Goal: Task Accomplishment & Management: Complete application form

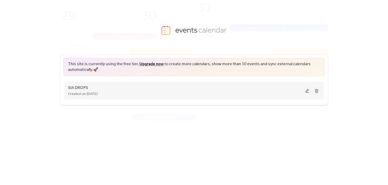
click at [165, 90] on div "SIA DROPS Created on [DATE]" at bounding box center [186, 90] width 236 height 12
click at [310, 90] on button at bounding box center [307, 90] width 7 height 8
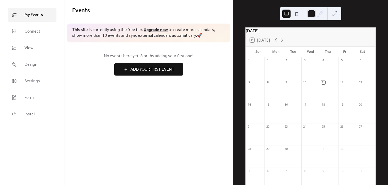
click at [298, 15] on button at bounding box center [297, 14] width 8 height 8
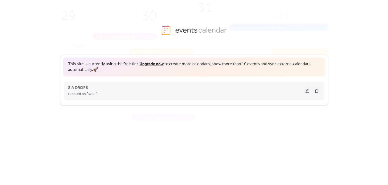
click at [304, 92] on button at bounding box center [307, 90] width 7 height 8
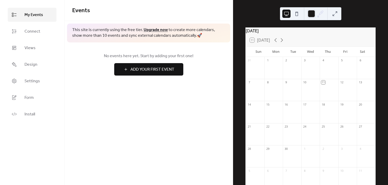
click at [164, 65] on button "Add Your First Event" at bounding box center [148, 69] width 69 height 12
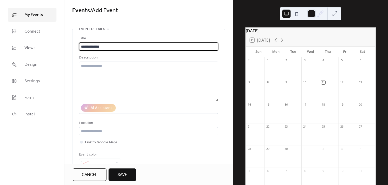
drag, startPoint x: 113, startPoint y: 47, endPoint x: 74, endPoint y: 47, distance: 39.0
click at [74, 47] on div "**********" at bounding box center [149, 99] width 153 height 141
type input "**********"
click at [100, 59] on div "Description" at bounding box center [148, 57] width 139 height 6
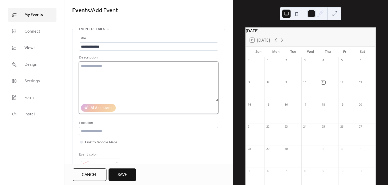
click at [100, 64] on textarea at bounding box center [149, 80] width 140 height 39
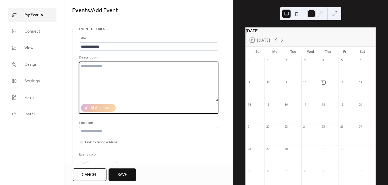
paste textarea "**********"
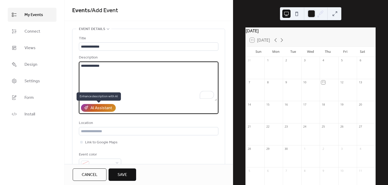
scroll to position [23, 0]
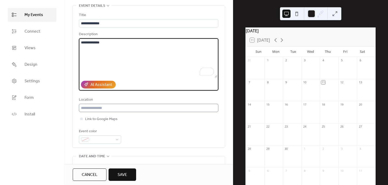
type textarea "**********"
click at [107, 107] on input "text" at bounding box center [149, 108] width 140 height 8
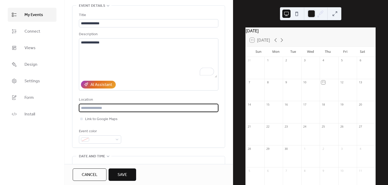
paste input "**********"
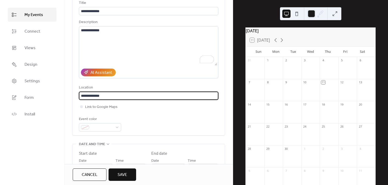
scroll to position [47, 0]
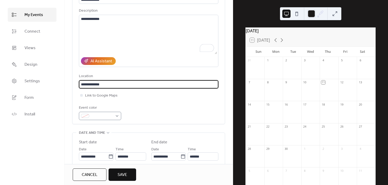
type input "**********"
click at [116, 115] on div at bounding box center [100, 116] width 42 height 8
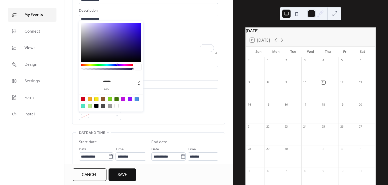
click at [108, 100] on div at bounding box center [110, 99] width 4 height 4
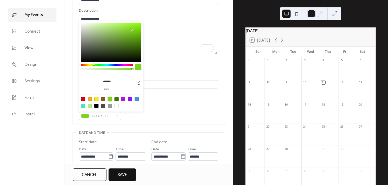
type input "*******"
click at [144, 115] on div "Event color #7ED321FF" at bounding box center [149, 112] width 140 height 15
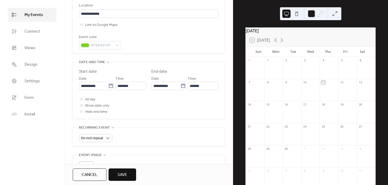
scroll to position [141, 0]
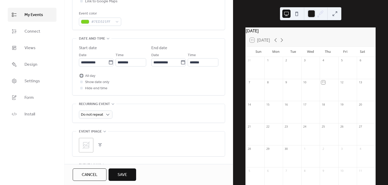
click at [91, 75] on span "All day" at bounding box center [90, 76] width 10 height 6
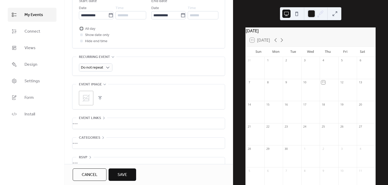
scroll to position [198, 0]
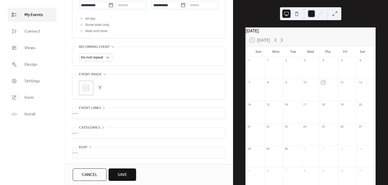
click at [98, 87] on button "button" at bounding box center [100, 87] width 7 height 7
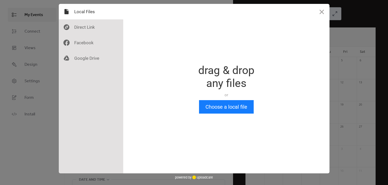
scroll to position [0, 0]
click at [236, 109] on button "Choose a local file" at bounding box center [226, 106] width 55 height 13
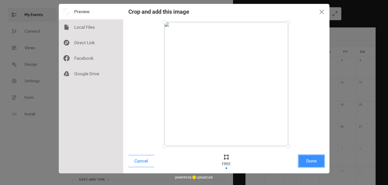
click at [315, 158] on button "Done" at bounding box center [312, 161] width 26 height 12
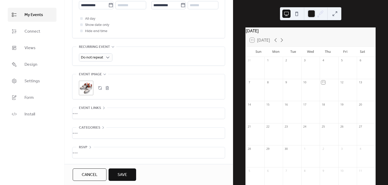
click at [128, 175] on button "Save" at bounding box center [123, 174] width 28 height 12
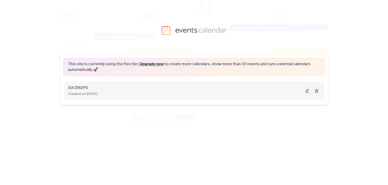
click at [305, 92] on button at bounding box center [307, 90] width 7 height 8
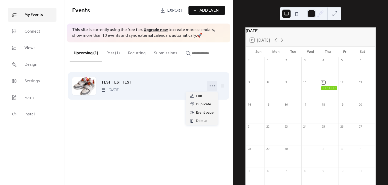
click at [217, 86] on icon at bounding box center [212, 86] width 8 height 8
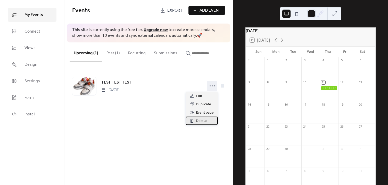
click at [208, 120] on div "Delete" at bounding box center [202, 120] width 32 height 8
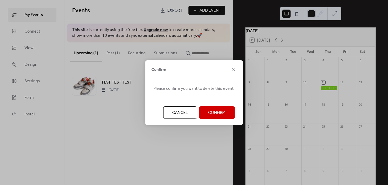
click at [212, 107] on button "Confirm" at bounding box center [217, 112] width 36 height 12
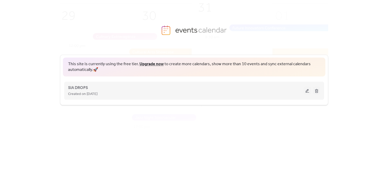
click at [308, 90] on button at bounding box center [307, 90] width 7 height 8
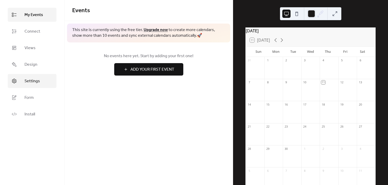
click at [33, 78] on span "Settings" at bounding box center [32, 81] width 15 height 6
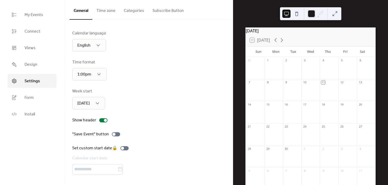
click at [136, 11] on button "Categories" at bounding box center [134, 9] width 29 height 19
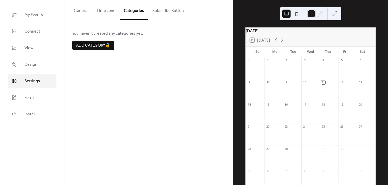
click at [176, 12] on button "Subscribe Button" at bounding box center [168, 9] width 40 height 19
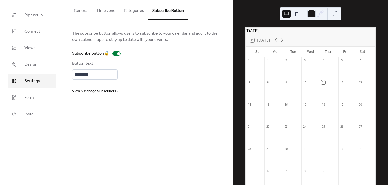
click at [134, 11] on button "Categories" at bounding box center [134, 9] width 29 height 19
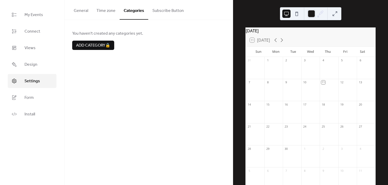
click at [107, 10] on button "Time zone" at bounding box center [105, 9] width 27 height 19
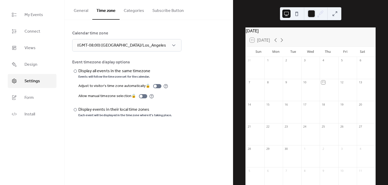
click at [85, 12] on button "General" at bounding box center [81, 9] width 23 height 19
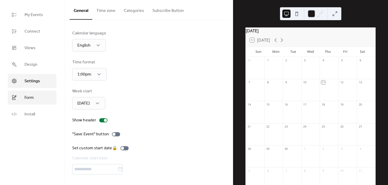
click at [43, 99] on link "Form" at bounding box center [32, 97] width 49 height 14
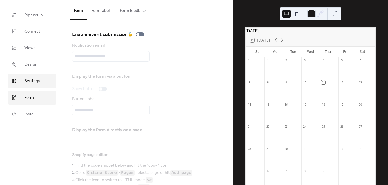
click at [42, 79] on link "Settings" at bounding box center [32, 81] width 49 height 14
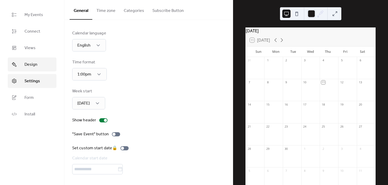
click at [42, 62] on link "Design" at bounding box center [32, 64] width 49 height 14
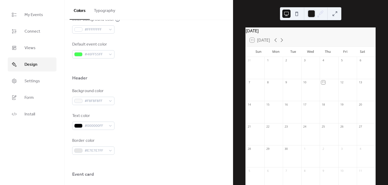
scroll to position [171, 0]
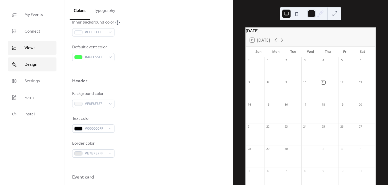
click at [47, 52] on link "Views" at bounding box center [32, 48] width 49 height 14
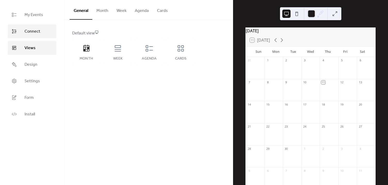
click at [36, 34] on span "Connect" at bounding box center [33, 31] width 16 height 6
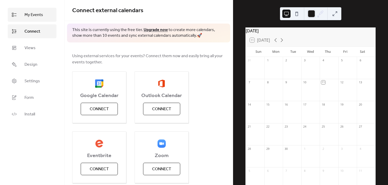
click at [39, 17] on span "My Events" at bounding box center [34, 15] width 19 height 6
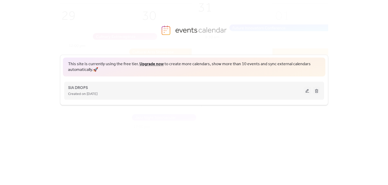
click at [319, 90] on button at bounding box center [316, 90] width 7 height 8
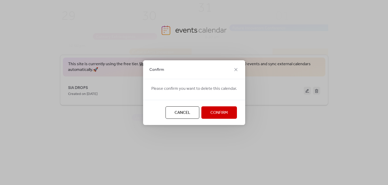
click at [225, 113] on span "Confirm" at bounding box center [220, 112] width 18 height 6
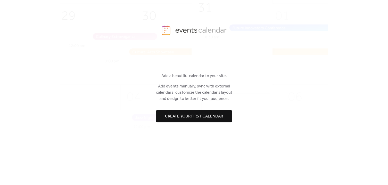
click at [214, 118] on span "Create your first calendar" at bounding box center [194, 116] width 58 height 6
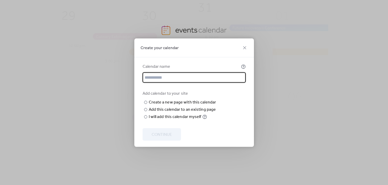
click at [192, 72] on input "text" at bounding box center [194, 77] width 103 height 10
click at [174, 72] on input "text" at bounding box center [194, 77] width 103 height 10
type input "**********"
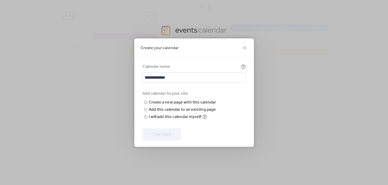
click at [249, 92] on div "**********" at bounding box center [194, 101] width 120 height 89
click at [203, 112] on div "Add this calendar to an existing page" at bounding box center [182, 109] width 67 height 6
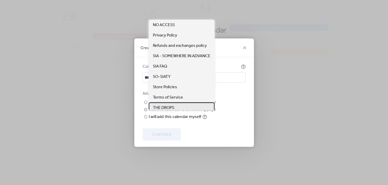
click at [176, 107] on div "THE DROPS" at bounding box center [182, 107] width 66 height 10
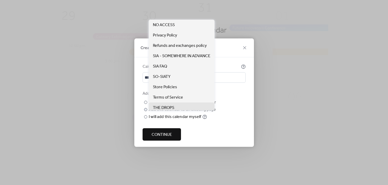
scroll to position [3, 0]
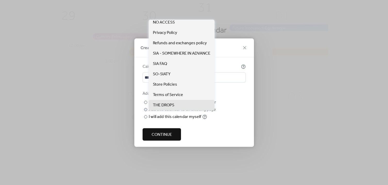
click at [0, 0] on div "THE DROPS" at bounding box center [0, 0] width 0 height 0
click at [275, 100] on div "**********" at bounding box center [194, 92] width 388 height 185
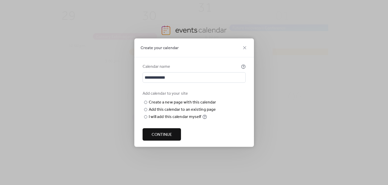
click at [266, 94] on div "**********" at bounding box center [194, 92] width 388 height 185
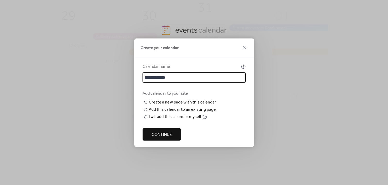
scroll to position [0, 0]
drag, startPoint x: 154, startPoint y: 68, endPoint x: 117, endPoint y: 59, distance: 38.3
click at [128, 64] on div "**********" at bounding box center [194, 92] width 388 height 185
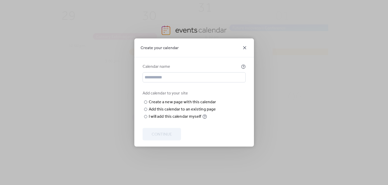
click at [244, 44] on icon at bounding box center [245, 47] width 6 height 6
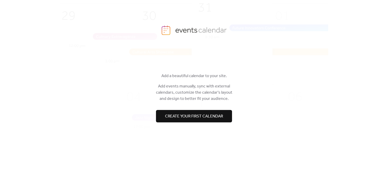
click at [200, 118] on span "Create your first calendar" at bounding box center [194, 116] width 58 height 6
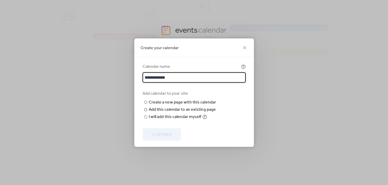
type input "**********"
click at [176, 112] on div "Add this calendar to an existing page" at bounding box center [182, 109] width 67 height 6
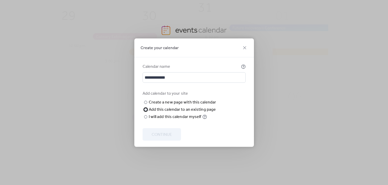
click at [178, 112] on div "Add this calendar to an existing page" at bounding box center [182, 109] width 67 height 6
click at [0, 0] on span "Choose page" at bounding box center [0, 0] width 0 height 0
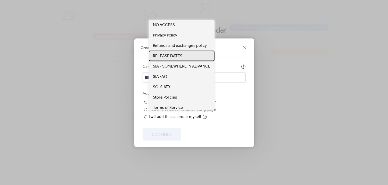
click at [175, 58] on span "RELEASE DATES" at bounding box center [167, 56] width 29 height 6
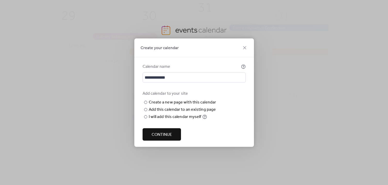
click at [170, 137] on span "Continue" at bounding box center [162, 134] width 20 height 6
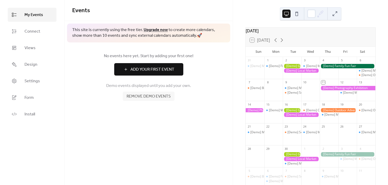
click at [161, 95] on span "Remove demo events" at bounding box center [149, 96] width 44 height 6
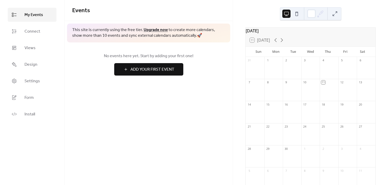
click at [163, 71] on span "Add Your First Event" at bounding box center [153, 69] width 44 height 6
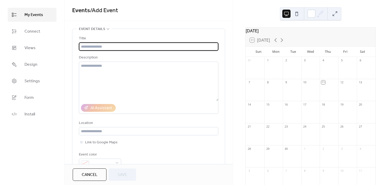
click at [141, 47] on input "text" at bounding box center [149, 46] width 140 height 8
click at [155, 45] on input "text" at bounding box center [149, 46] width 140 height 8
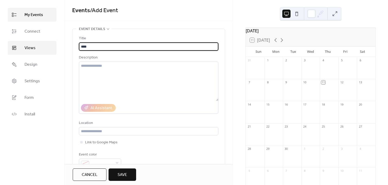
drag, startPoint x: 101, startPoint y: 46, endPoint x: 16, endPoint y: 52, distance: 84.9
click at [18, 47] on div "**********" at bounding box center [194, 92] width 388 height 185
paste input "**********"
type input "**********"
click at [345, 93] on div at bounding box center [348, 92] width 19 height 13
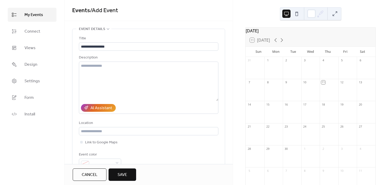
click at [340, 83] on div "12" at bounding box center [342, 82] width 4 height 4
click at [102, 174] on button "Cancel" at bounding box center [90, 174] width 34 height 12
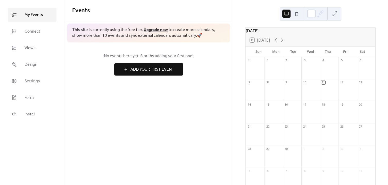
click at [343, 90] on div at bounding box center [348, 92] width 19 height 13
click at [341, 84] on div "12" at bounding box center [342, 82] width 4 height 4
click at [340, 84] on div "12" at bounding box center [342, 82] width 4 height 4
click at [155, 68] on span "Add Your First Event" at bounding box center [153, 69] width 44 height 6
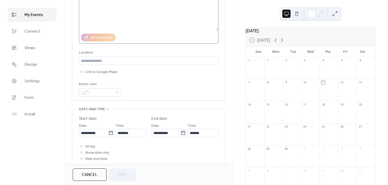
scroll to position [117, 0]
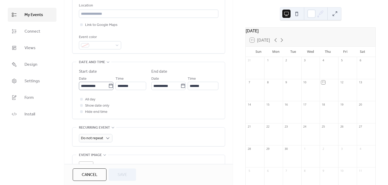
click at [109, 83] on icon at bounding box center [111, 85] width 4 height 4
click at [108, 83] on input "**********" at bounding box center [93, 86] width 29 height 8
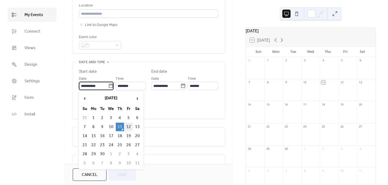
click at [129, 127] on td "12" at bounding box center [129, 126] width 8 height 9
type input "**********"
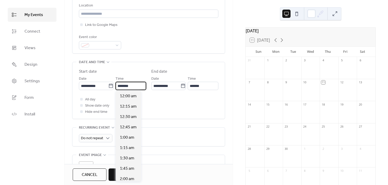
click at [123, 88] on input "********" at bounding box center [131, 86] width 31 height 8
type input "********"
click at [130, 70] on label "Start date" at bounding box center [112, 71] width 67 height 6
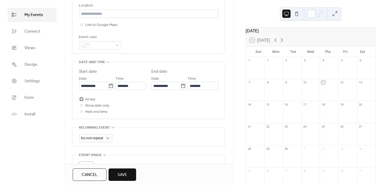
click at [88, 98] on span "All day" at bounding box center [90, 99] width 10 height 6
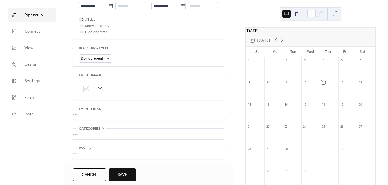
scroll to position [198, 0]
click at [89, 86] on icon at bounding box center [86, 88] width 8 height 8
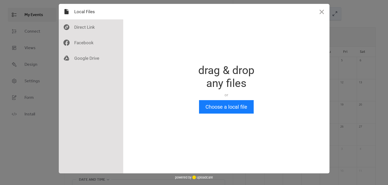
scroll to position [0, 0]
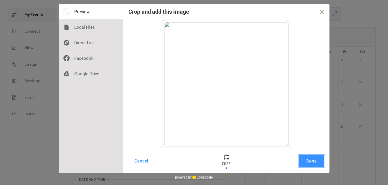
click at [315, 162] on button "Done" at bounding box center [312, 161] width 26 height 12
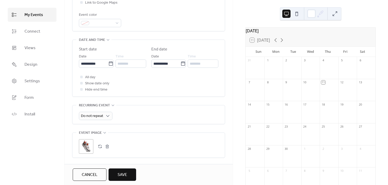
scroll to position [141, 0]
click at [129, 173] on button "Save" at bounding box center [123, 174] width 28 height 12
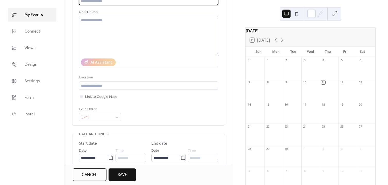
scroll to position [0, 0]
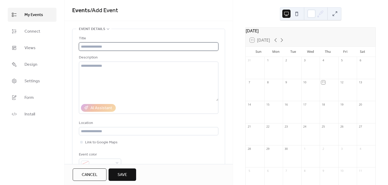
click at [141, 45] on input "text" at bounding box center [149, 46] width 140 height 8
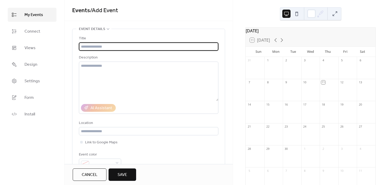
paste input "**********"
type input "**********"
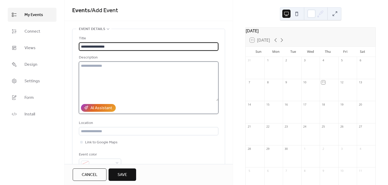
click at [115, 74] on textarea at bounding box center [149, 80] width 140 height 39
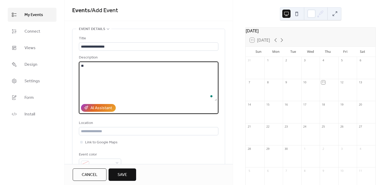
type textarea "*"
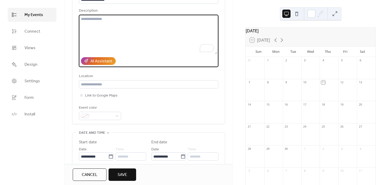
scroll to position [70, 0]
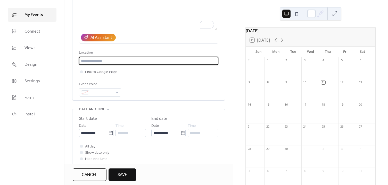
click at [143, 64] on input "text" at bounding box center [149, 61] width 140 height 8
type input "*"
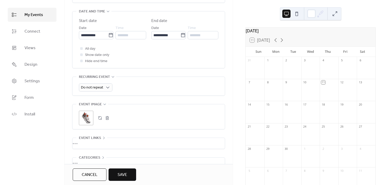
scroll to position [198, 0]
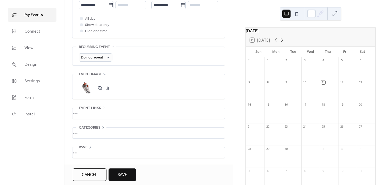
click at [283, 42] on icon at bounding box center [282, 40] width 2 height 4
click at [365, 111] on div at bounding box center [366, 114] width 19 height 13
click at [277, 43] on icon at bounding box center [276, 40] width 6 height 6
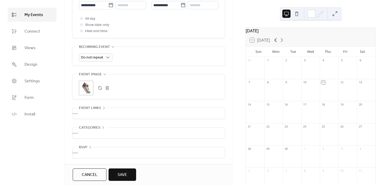
click at [277, 43] on icon at bounding box center [276, 40] width 6 height 6
click at [280, 43] on icon at bounding box center [282, 40] width 6 height 6
click at [118, 169] on button "Save" at bounding box center [123, 174] width 28 height 12
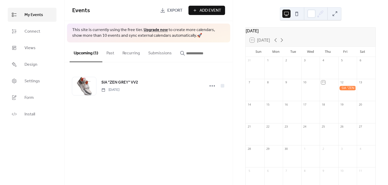
click at [214, 6] on button "Add Event" at bounding box center [207, 10] width 37 height 9
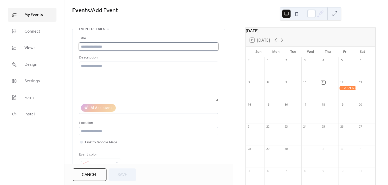
click at [154, 49] on input "text" at bounding box center [149, 46] width 140 height 8
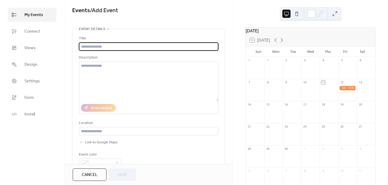
paste input "**********"
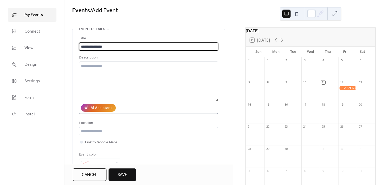
type input "**********"
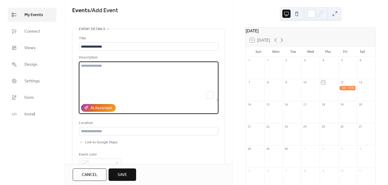
click at [143, 70] on textarea "To enrich screen reader interactions, please activate Accessibility in Grammarl…" at bounding box center [149, 80] width 140 height 39
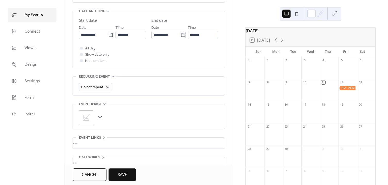
scroll to position [188, 0]
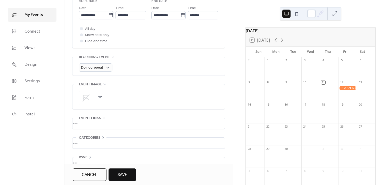
click at [100, 97] on button "button" at bounding box center [100, 97] width 7 height 7
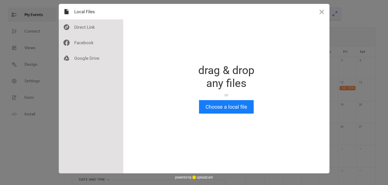
scroll to position [0, 0]
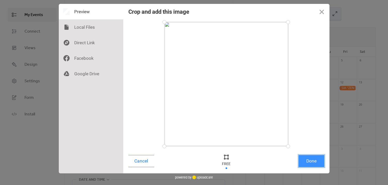
click at [324, 164] on button "Done" at bounding box center [312, 161] width 26 height 12
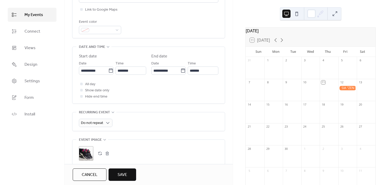
scroll to position [127, 0]
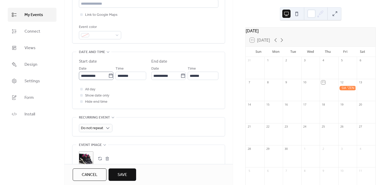
click at [108, 75] on icon at bounding box center [110, 75] width 5 height 5
click at [108, 75] on input "**********" at bounding box center [93, 75] width 29 height 8
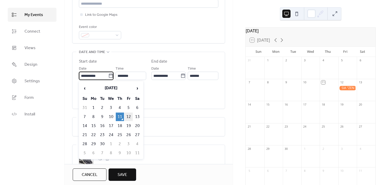
click at [129, 115] on td "12" at bounding box center [129, 116] width 8 height 9
type input "**********"
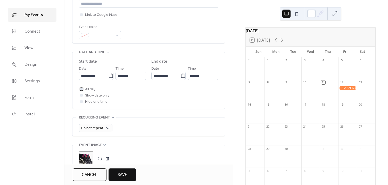
click at [84, 88] on div at bounding box center [81, 88] width 5 height 5
click at [84, 95] on div at bounding box center [81, 94] width 5 height 5
click at [81, 101] on div at bounding box center [81, 101] width 3 height 3
click at [80, 101] on div at bounding box center [81, 101] width 3 height 3
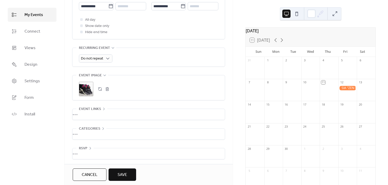
scroll to position [198, 0]
click at [118, 174] on span "Save" at bounding box center [123, 174] width 10 height 6
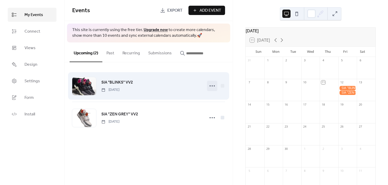
click at [209, 85] on icon at bounding box center [212, 86] width 8 height 8
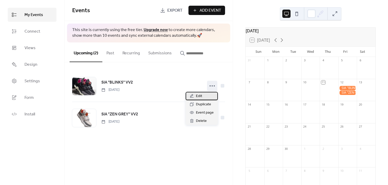
click at [203, 94] on div "Edit" at bounding box center [202, 96] width 32 height 8
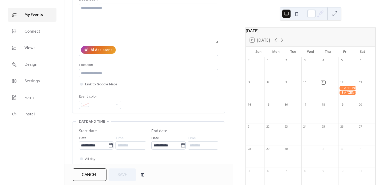
scroll to position [57, 0]
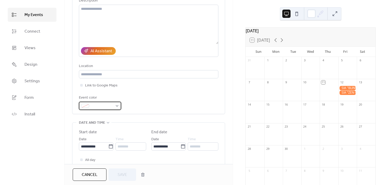
click at [118, 105] on div at bounding box center [100, 105] width 42 height 8
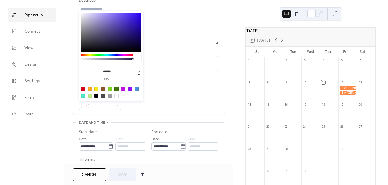
click at [90, 96] on div at bounding box center [90, 95] width 4 height 4
type input "*******"
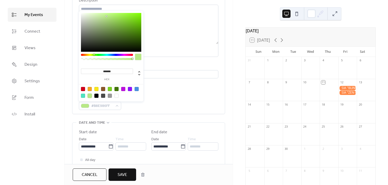
click at [124, 176] on span "Save" at bounding box center [123, 174] width 10 height 6
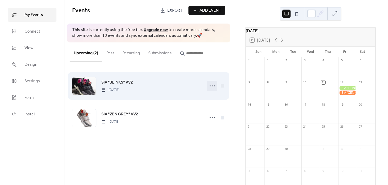
click at [214, 86] on icon at bounding box center [212, 86] width 8 height 8
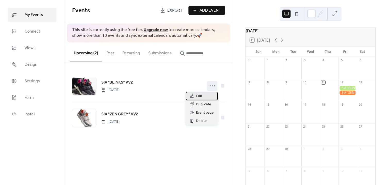
click at [208, 99] on div "Edit" at bounding box center [202, 96] width 32 height 8
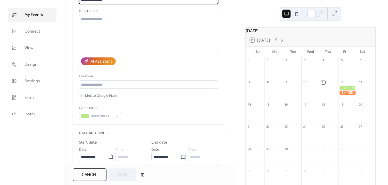
scroll to position [47, 0]
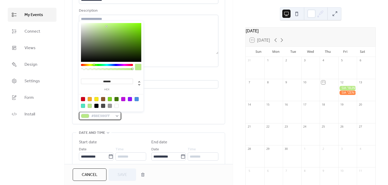
click at [114, 117] on div "#B8E986FF" at bounding box center [100, 116] width 42 height 8
click at [97, 106] on div at bounding box center [96, 106] width 4 height 4
type input "*******"
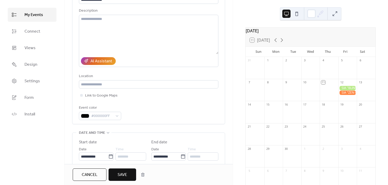
click at [118, 174] on span "Save" at bounding box center [123, 174] width 10 height 6
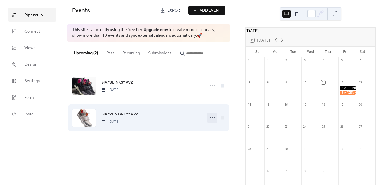
click at [214, 119] on icon at bounding box center [212, 117] width 8 height 8
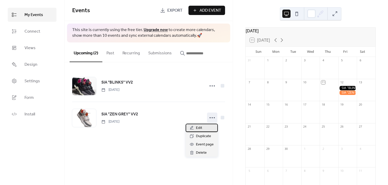
click at [206, 127] on div "Edit" at bounding box center [202, 127] width 32 height 8
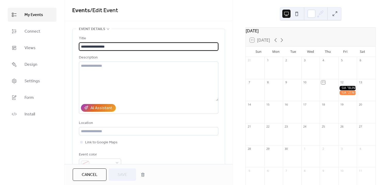
scroll to position [70, 0]
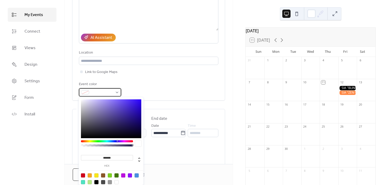
click at [115, 93] on div at bounding box center [100, 92] width 42 height 8
click at [110, 180] on div at bounding box center [110, 182] width 4 height 4
type input "*******"
click at [180, 77] on div "**********" at bounding box center [149, 30] width 140 height 131
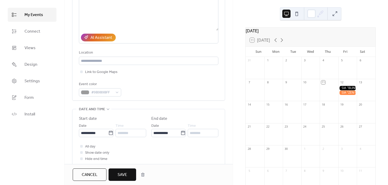
click at [128, 174] on button "Save" at bounding box center [123, 174] width 28 height 12
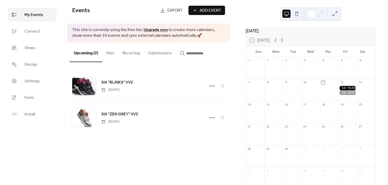
click at [167, 149] on div "Events Export Add Event This site is currently using the free tier. Upgrade now…" at bounding box center [149, 92] width 169 height 185
